Goal: Task Accomplishment & Management: Manage account settings

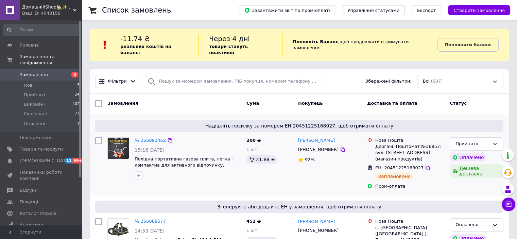
scroll to position [102, 0]
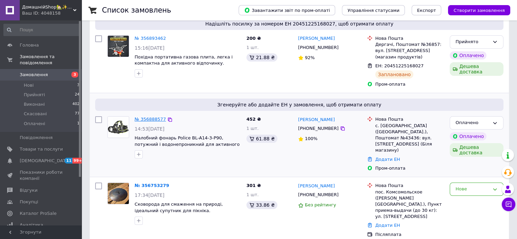
click at [150, 116] on link "№ 356888577" at bounding box center [149, 118] width 31 height 5
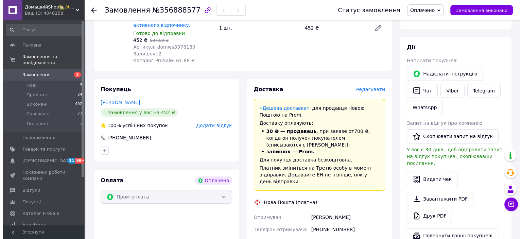
scroll to position [106, 0]
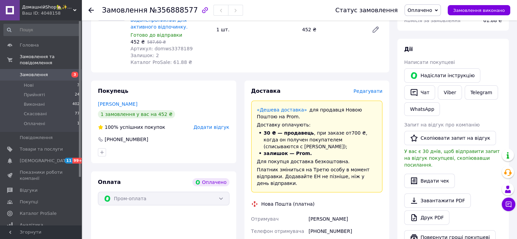
click at [372, 88] on span "Редагувати" at bounding box center [367, 90] width 29 height 5
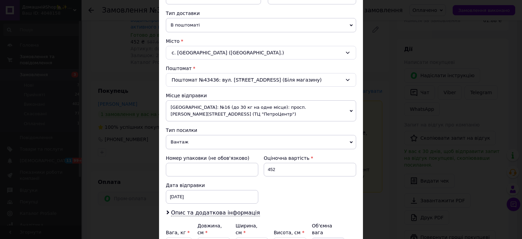
scroll to position [170, 0]
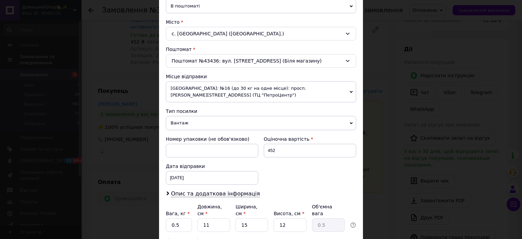
click at [280, 97] on span "[GEOGRAPHIC_DATA]: №16 (до 30 кг на одне місце): просп. [PERSON_NAME][STREET_AD…" at bounding box center [261, 91] width 190 height 21
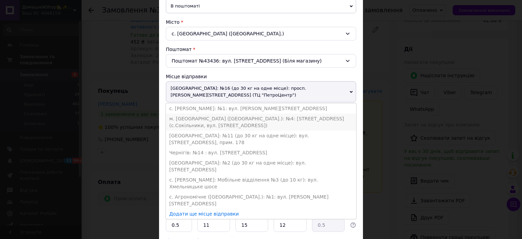
click at [232, 124] on li "м. [GEOGRAPHIC_DATA] ([GEOGRAPHIC_DATA].): №4: [STREET_ADDRESS] (с.Сокільники, …" at bounding box center [261, 121] width 190 height 17
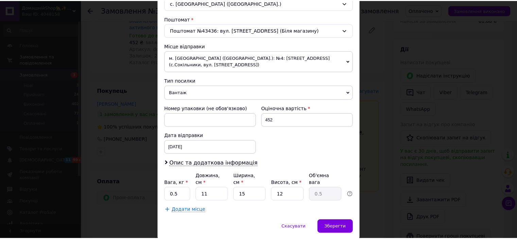
scroll to position [217, 0]
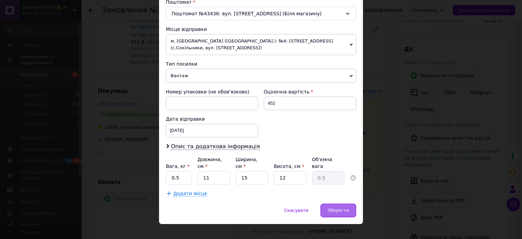
click at [339, 208] on span "Зберегти" at bounding box center [337, 210] width 21 height 5
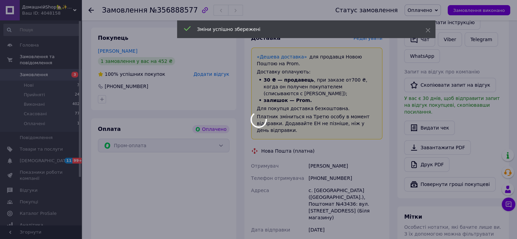
scroll to position [276, 0]
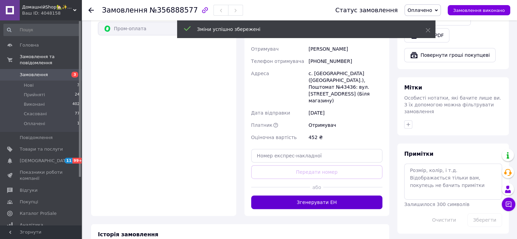
click at [363, 195] on button "Згенерувати ЕН" at bounding box center [316, 202] width 131 height 14
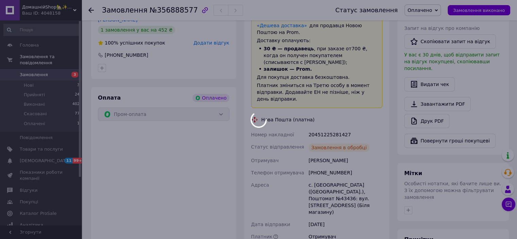
scroll to position [174, 0]
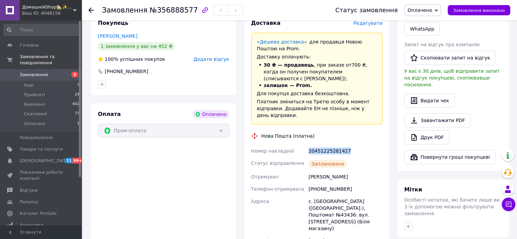
drag, startPoint x: 308, startPoint y: 136, endPoint x: 343, endPoint y: 138, distance: 35.4
click at [343, 145] on div "20451225281427" at bounding box center [345, 151] width 76 height 12
copy div "20451225281427"
drag, startPoint x: 307, startPoint y: 177, endPoint x: 345, endPoint y: 174, distance: 38.5
click at [345, 183] on div "[PHONE_NUMBER]" at bounding box center [345, 189] width 76 height 12
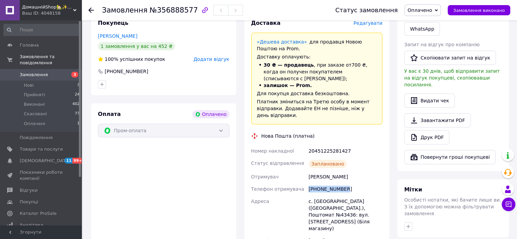
copy div "[PHONE_NUMBER]"
click at [314, 170] on div "[PERSON_NAME]" at bounding box center [345, 176] width 76 height 12
copy div "[PERSON_NAME]"
